Goal: Task Accomplishment & Management: Manage account settings

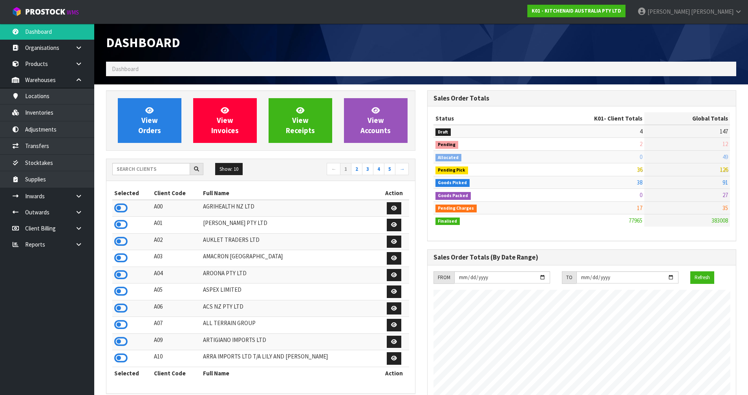
scroll to position [595, 321]
click at [146, 171] on input "text" at bounding box center [151, 169] width 78 height 12
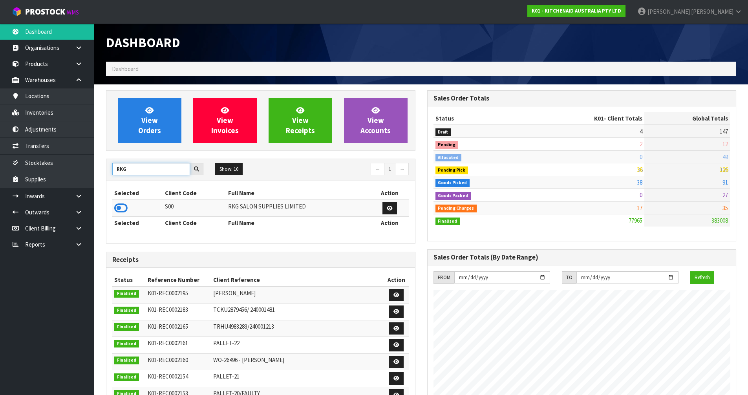
type input "RKG"
click at [119, 209] on icon at bounding box center [120, 208] width 13 height 12
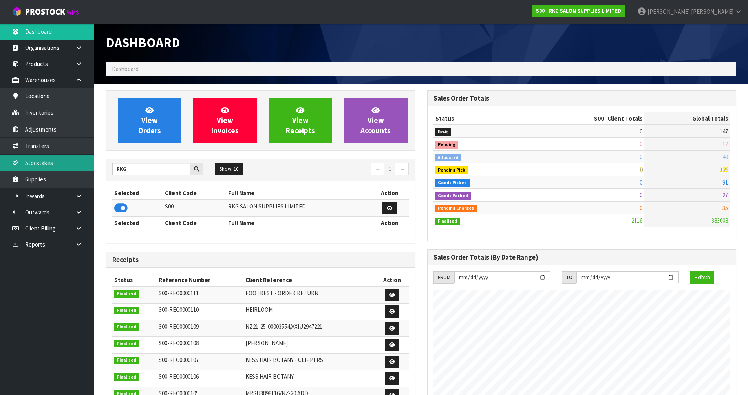
click at [84, 162] on link "Stocktakes" at bounding box center [47, 163] width 94 height 16
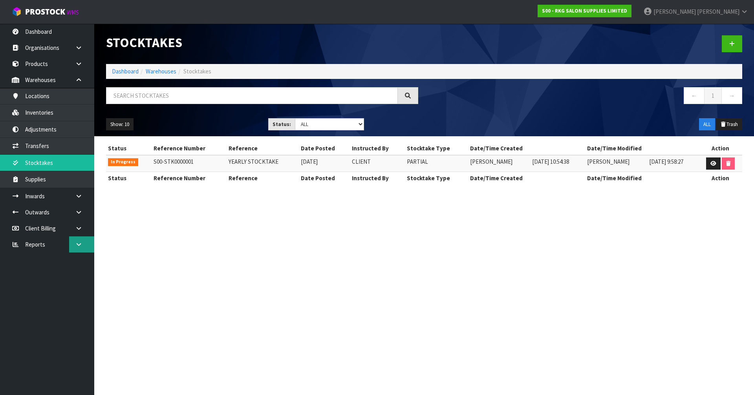
click at [81, 242] on icon at bounding box center [78, 245] width 7 height 6
click at [82, 260] on link "Client" at bounding box center [47, 261] width 94 height 16
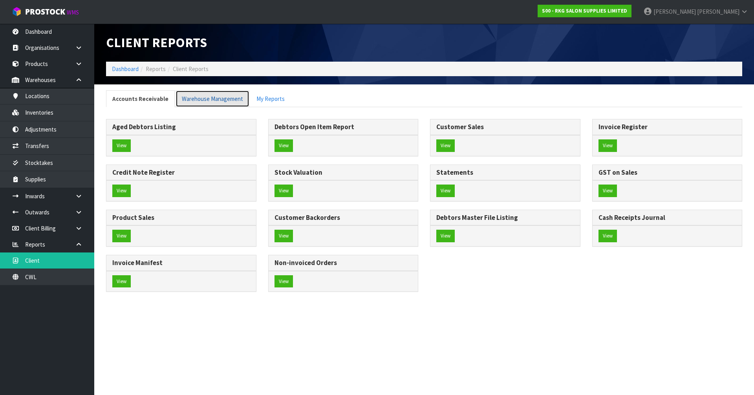
click at [196, 95] on link "Warehouse Management" at bounding box center [213, 98] width 74 height 17
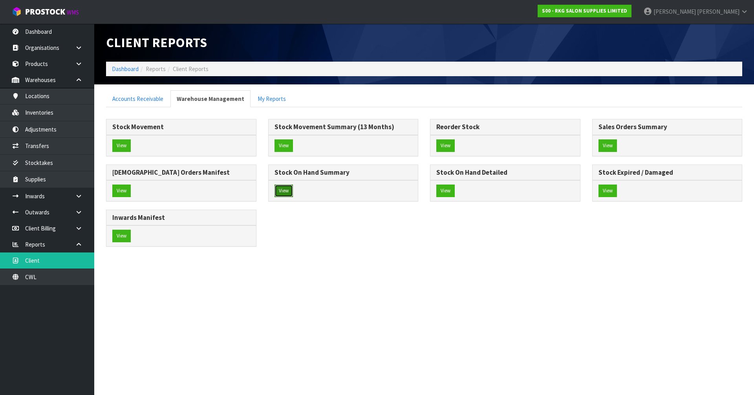
click at [282, 191] on button "View" at bounding box center [284, 191] width 18 height 13
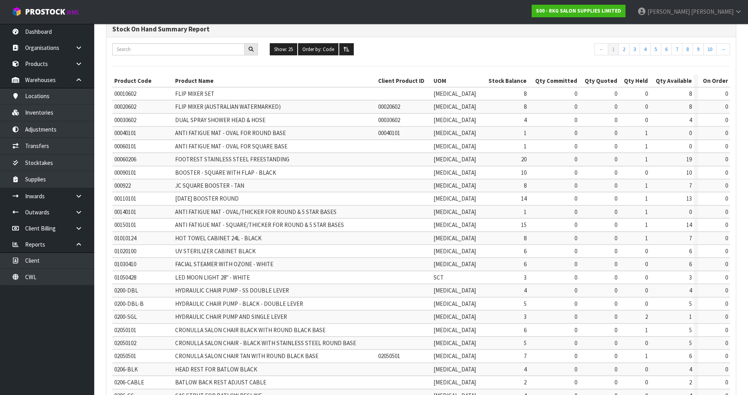
scroll to position [151, 0]
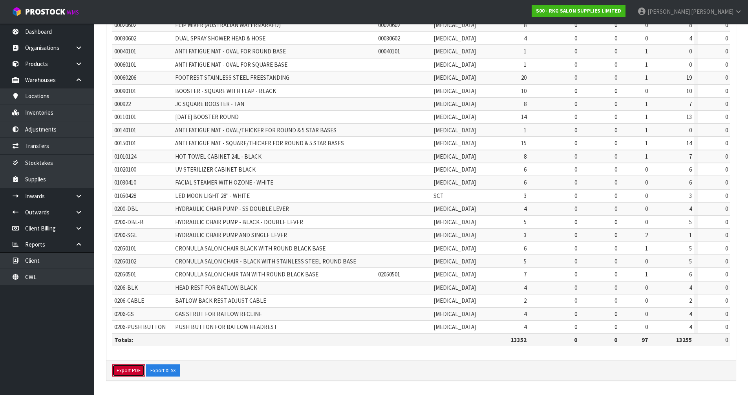
click at [135, 370] on button "Export PDF" at bounding box center [128, 370] width 33 height 13
click at [173, 371] on button "Export XLSX" at bounding box center [163, 370] width 34 height 13
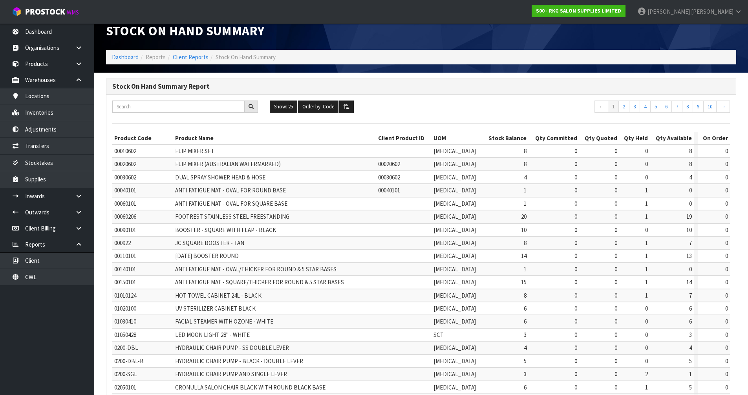
scroll to position [0, 0]
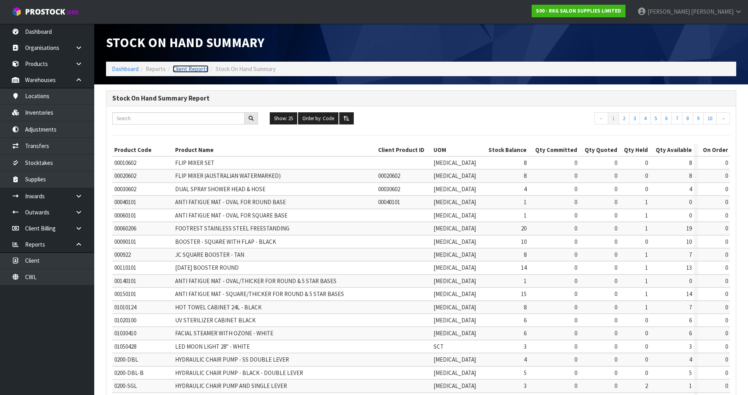
click at [188, 70] on link "Client Reports" at bounding box center [191, 68] width 36 height 7
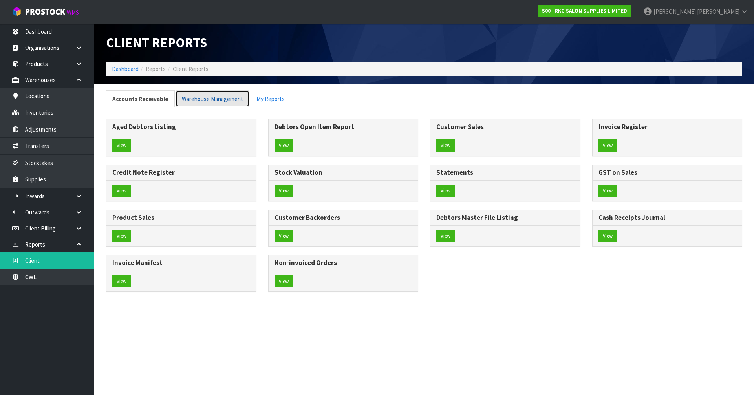
click at [216, 100] on link "Warehouse Management" at bounding box center [213, 98] width 74 height 17
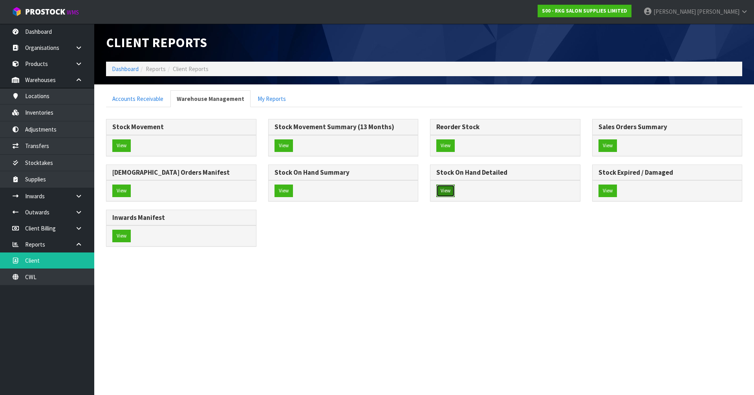
click at [445, 192] on button "View" at bounding box center [445, 191] width 18 height 13
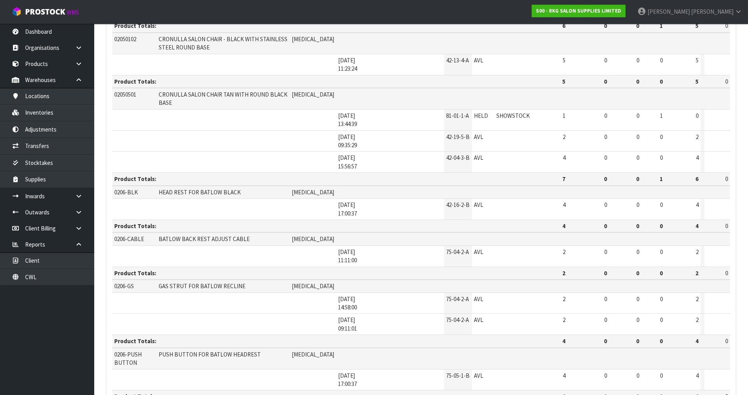
scroll to position [1397, 0]
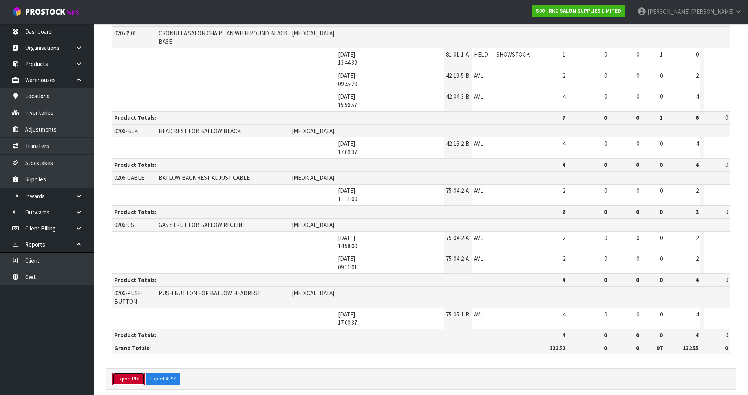
click at [130, 373] on button "Export PDF" at bounding box center [128, 379] width 33 height 13
click at [165, 373] on button "Export XLSX" at bounding box center [163, 379] width 34 height 13
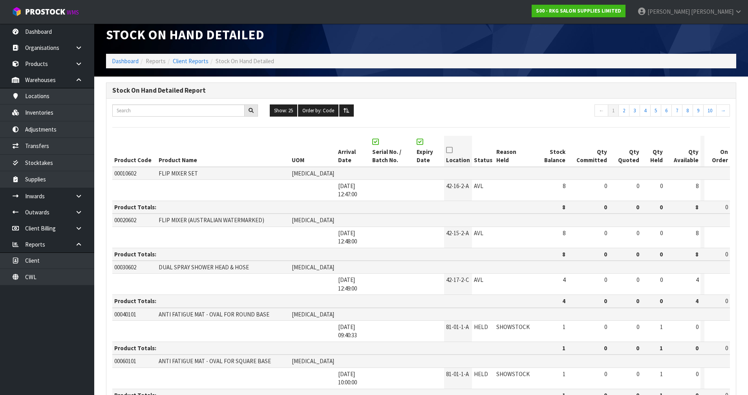
scroll to position [0, 0]
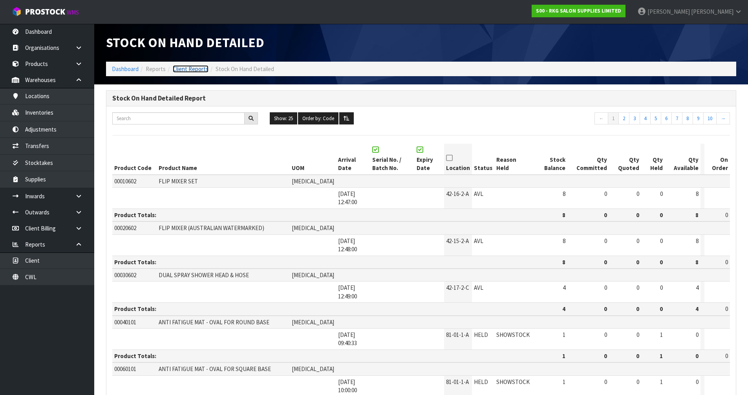
click at [194, 68] on link "Client Reports" at bounding box center [191, 68] width 36 height 7
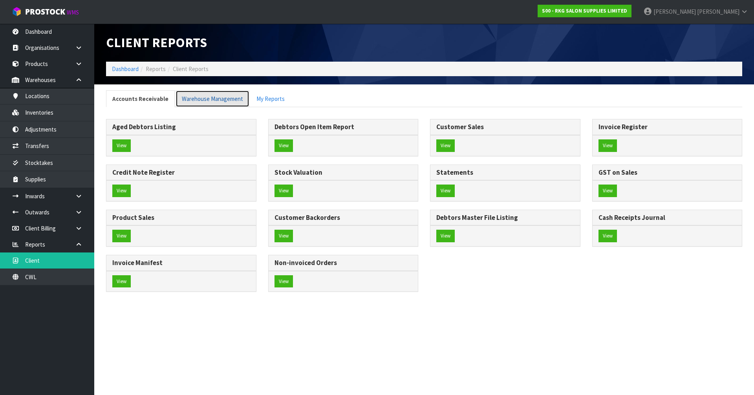
click at [229, 100] on link "Warehouse Management" at bounding box center [213, 98] width 74 height 17
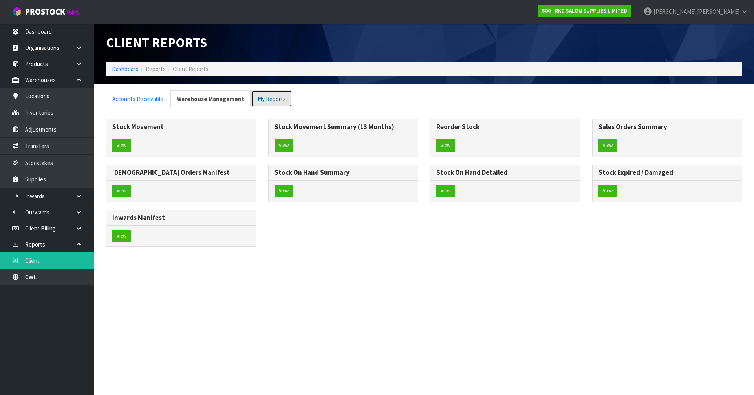
click at [276, 101] on link "My Reports" at bounding box center [271, 98] width 41 height 17
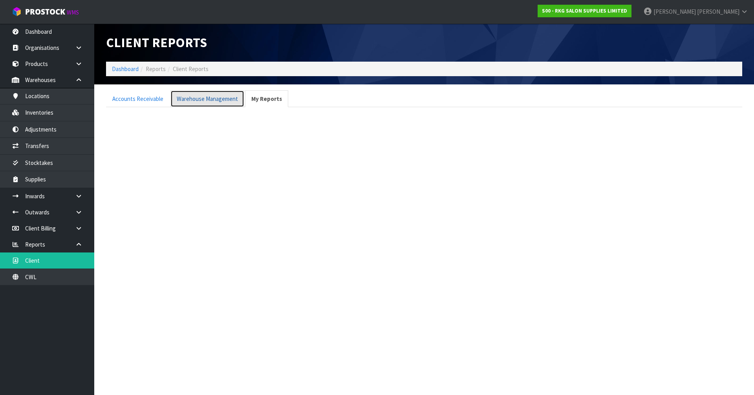
click at [200, 101] on link "Warehouse Management" at bounding box center [207, 98] width 74 height 17
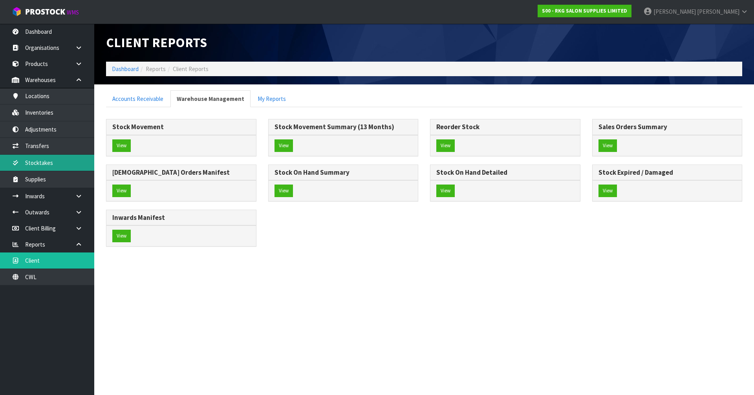
click at [59, 165] on link "Stocktakes" at bounding box center [47, 163] width 94 height 16
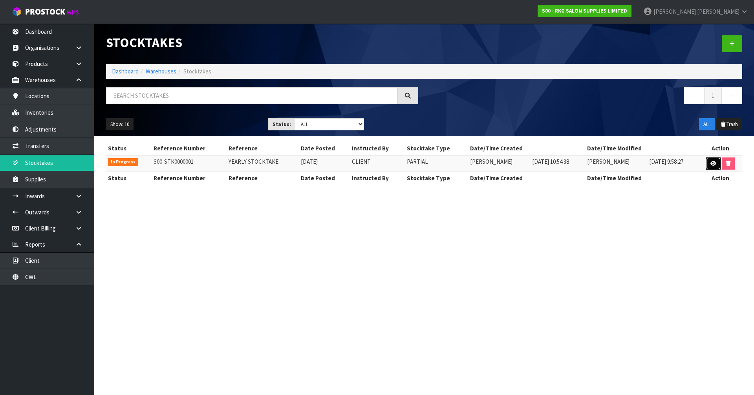
click at [710, 162] on icon at bounding box center [713, 163] width 6 height 5
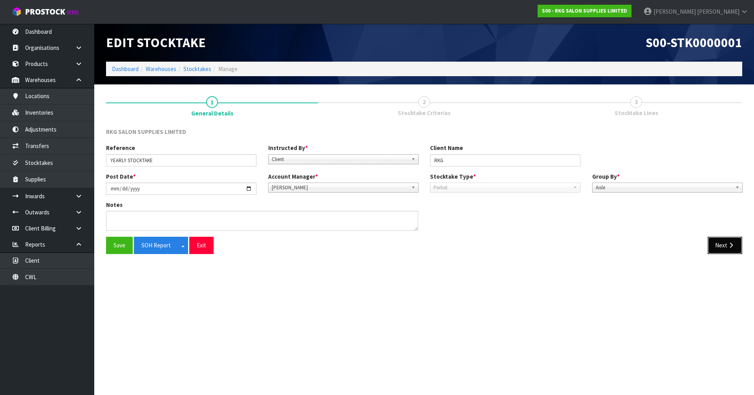
click at [718, 243] on button "Next" at bounding box center [725, 245] width 35 height 17
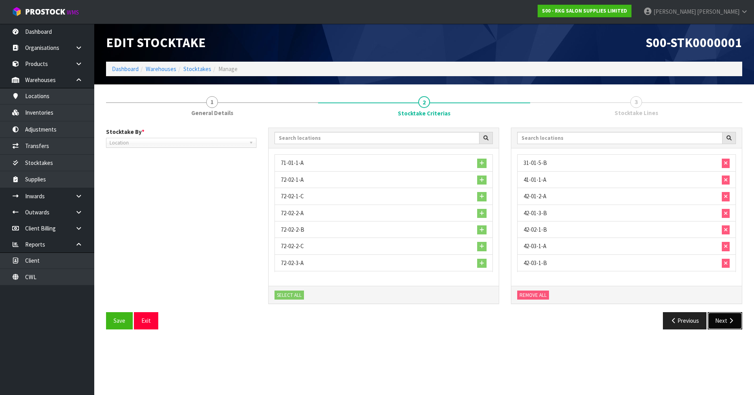
click at [724, 325] on button "Next" at bounding box center [725, 320] width 35 height 17
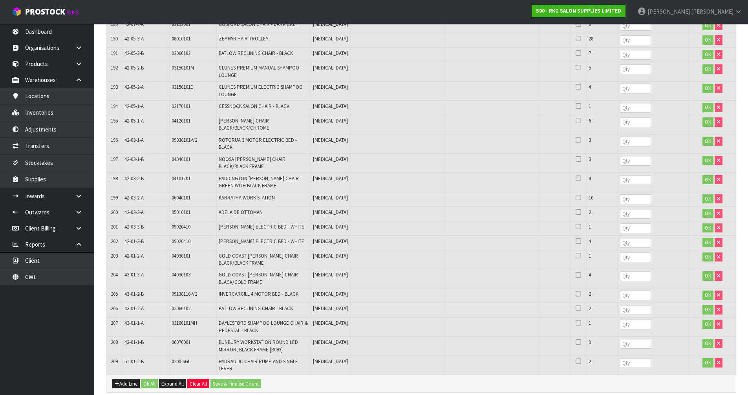
scroll to position [3254, 0]
